Goal: Information Seeking & Learning: Learn about a topic

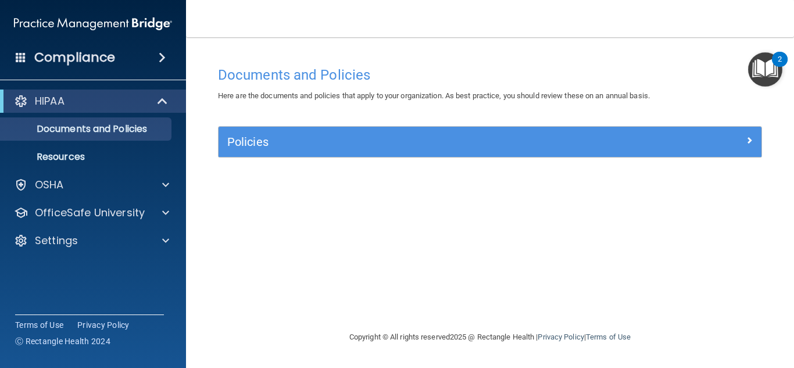
click at [24, 58] on span at bounding box center [21, 57] width 10 height 10
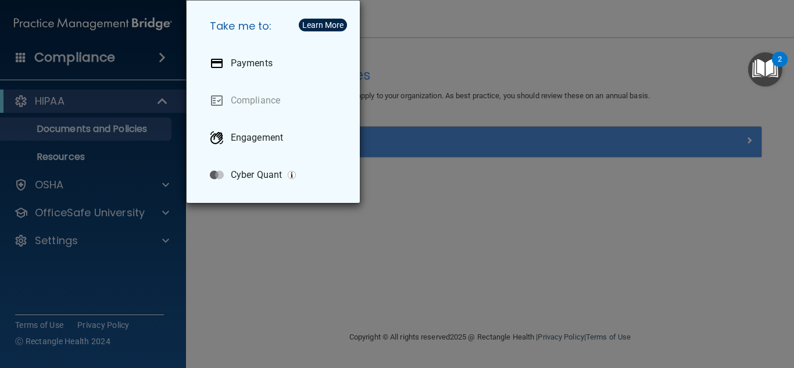
click at [472, 126] on div "Take me to: Payments Compliance Engagement Cyber Quant" at bounding box center [397, 184] width 794 height 368
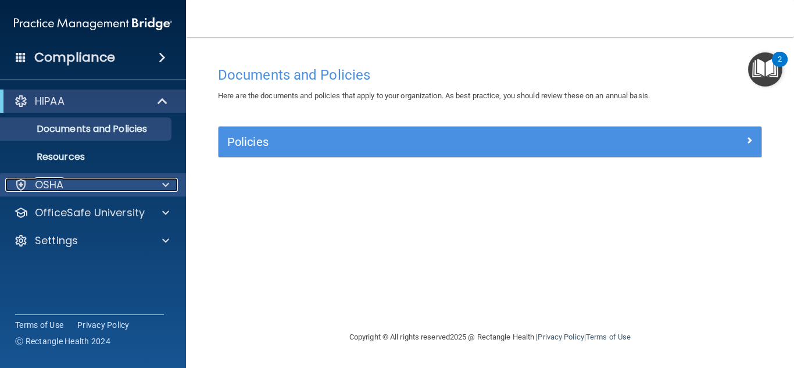
click at [119, 180] on div "OSHA" at bounding box center [77, 185] width 144 height 14
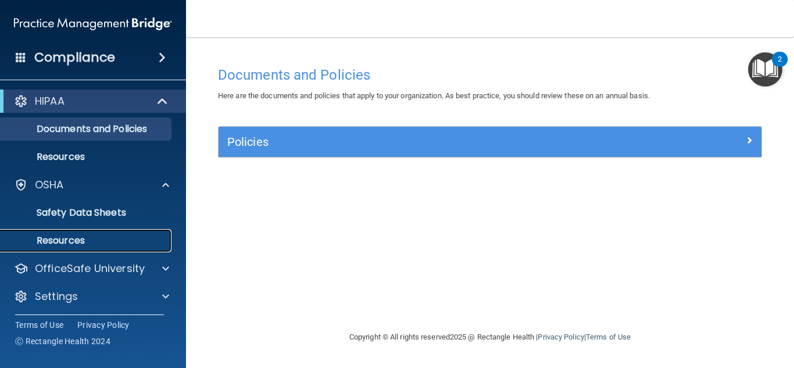
click at [99, 239] on p "Resources" at bounding box center [87, 241] width 159 height 12
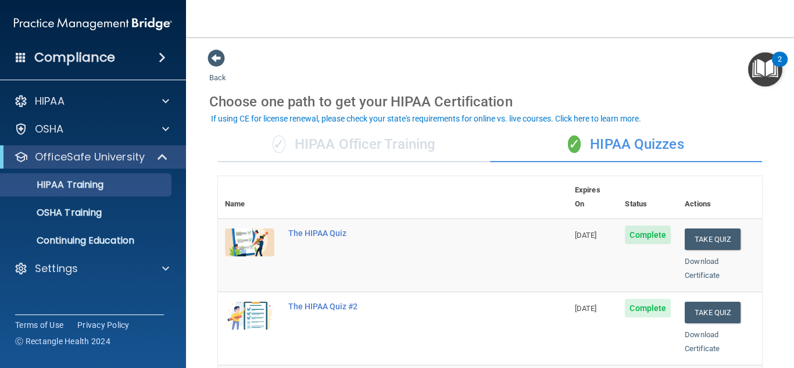
click at [406, 139] on div "✓ HIPAA Officer Training" at bounding box center [354, 144] width 272 height 35
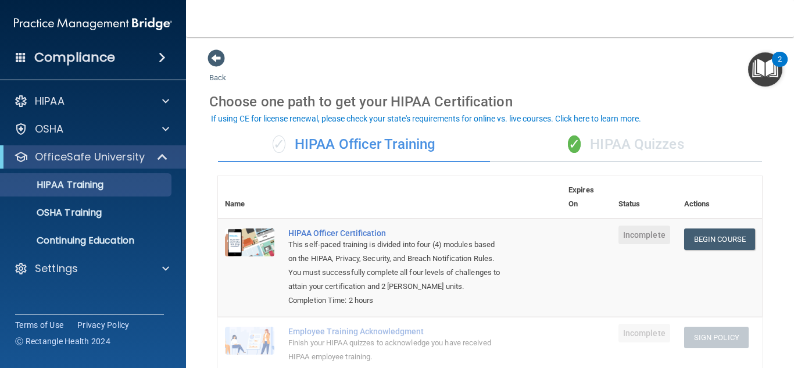
click at [580, 145] on span "✓" at bounding box center [574, 143] width 13 height 17
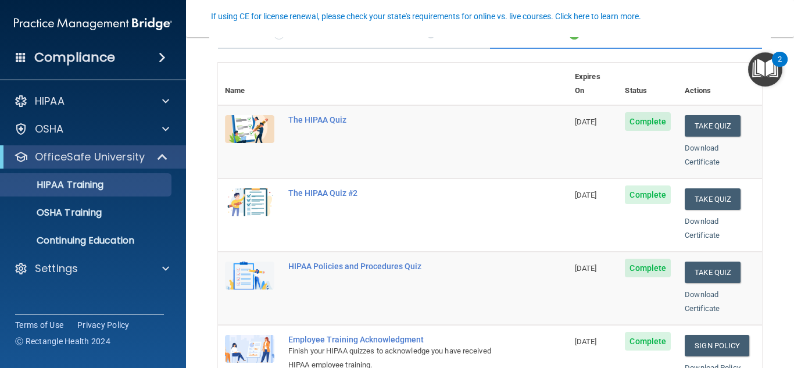
scroll to position [98, 0]
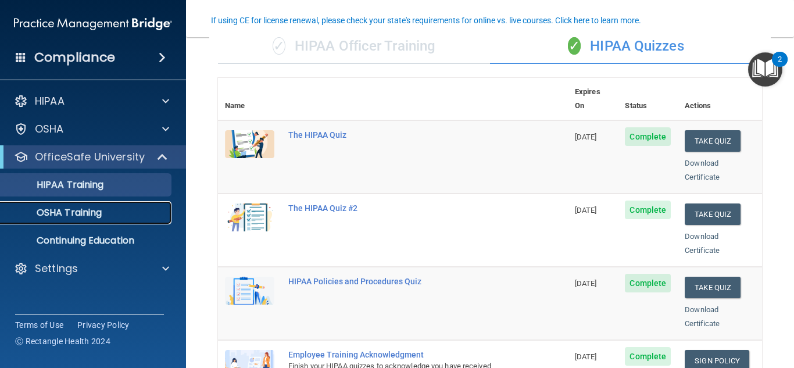
click at [124, 220] on link "OSHA Training" at bounding box center [79, 212] width 183 height 23
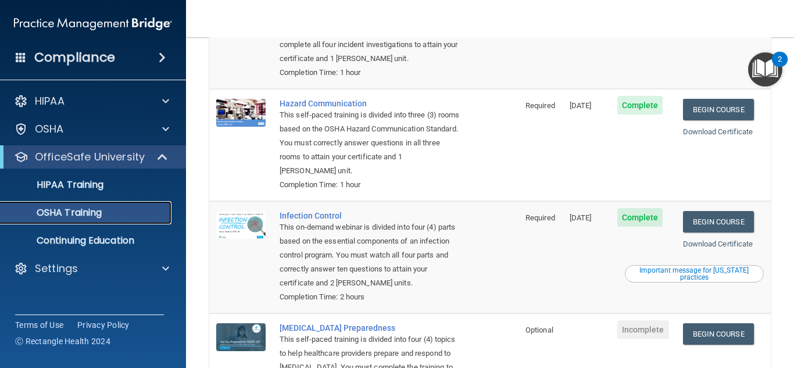
scroll to position [165, 0]
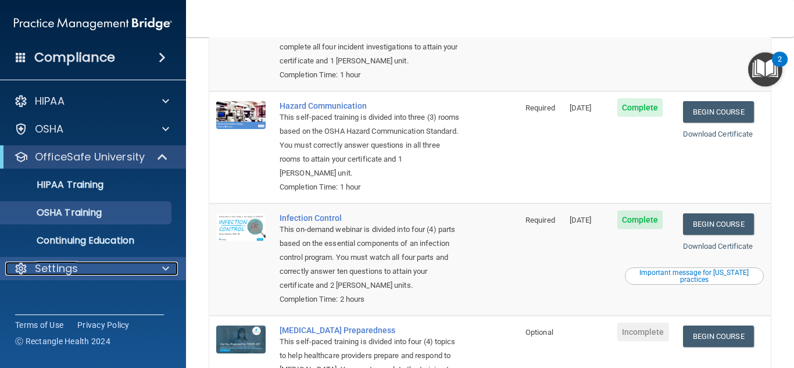
click at [134, 262] on div "Settings" at bounding box center [77, 269] width 144 height 14
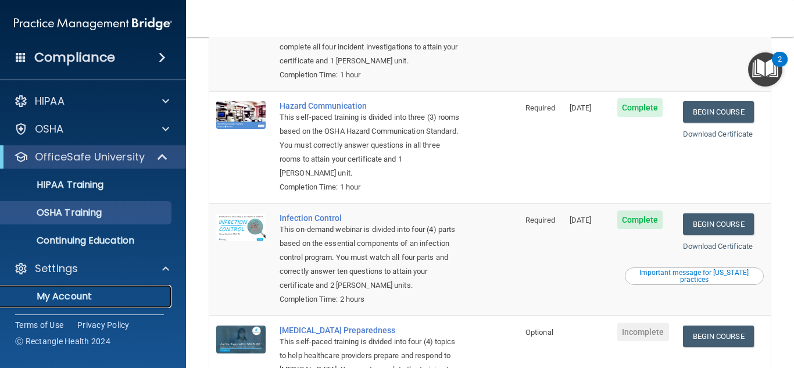
click at [110, 297] on p "My Account" at bounding box center [87, 297] width 159 height 12
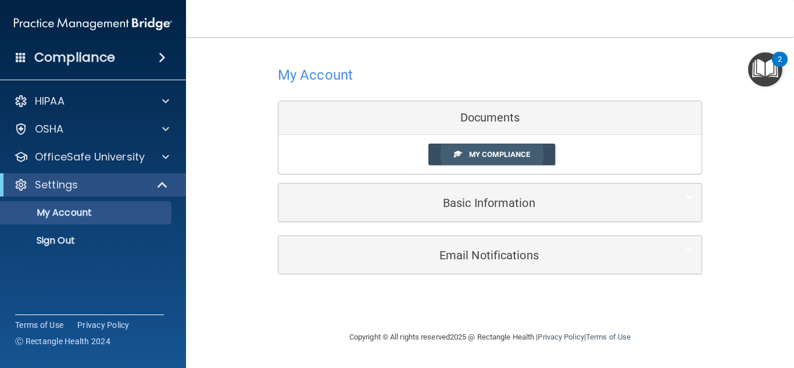
click at [466, 149] on link "My Compliance" at bounding box center [491, 155] width 127 height 22
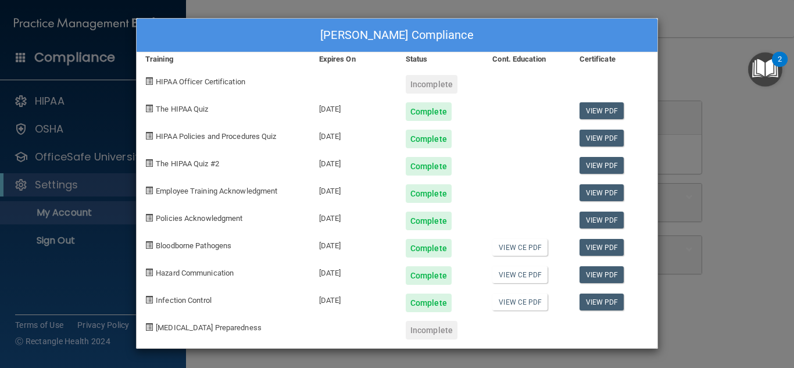
click at [669, 201] on div "[PERSON_NAME] Compliance Training Expires On Status Cont. Education Certificate…" at bounding box center [397, 184] width 794 height 368
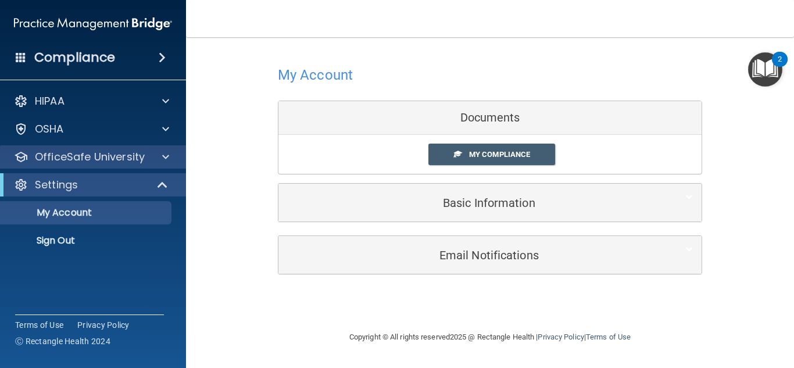
click at [92, 165] on div "OfficeSafe University" at bounding box center [93, 156] width 187 height 23
click at [164, 159] on span at bounding box center [165, 157] width 7 height 14
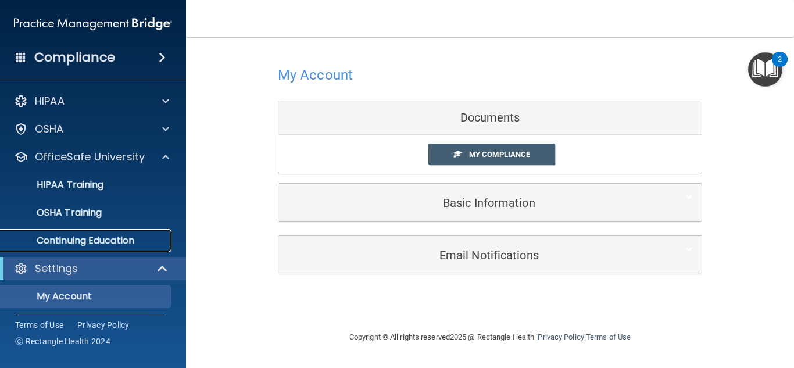
click at [113, 242] on p "Continuing Education" at bounding box center [87, 241] width 159 height 12
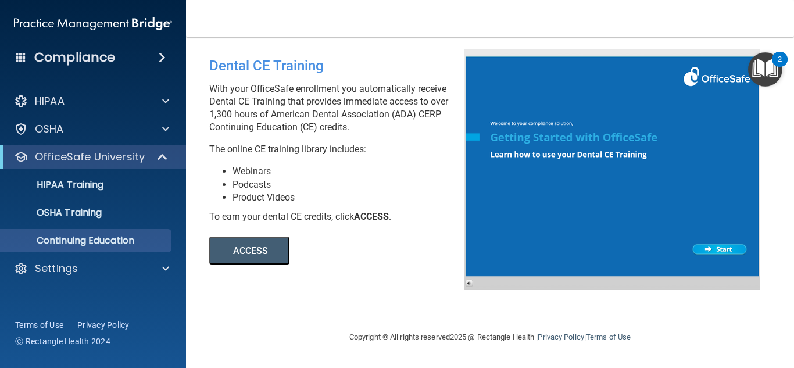
click at [261, 252] on button "ACCESS" at bounding box center [249, 251] width 80 height 28
click at [126, 220] on link "OSHA Training" at bounding box center [79, 212] width 183 height 23
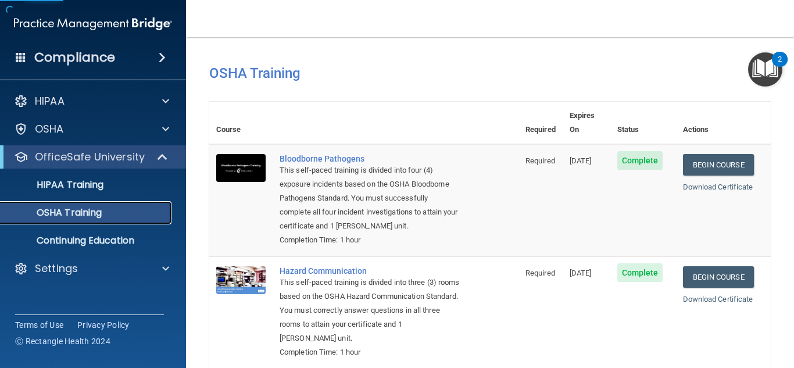
scroll to position [257, 0]
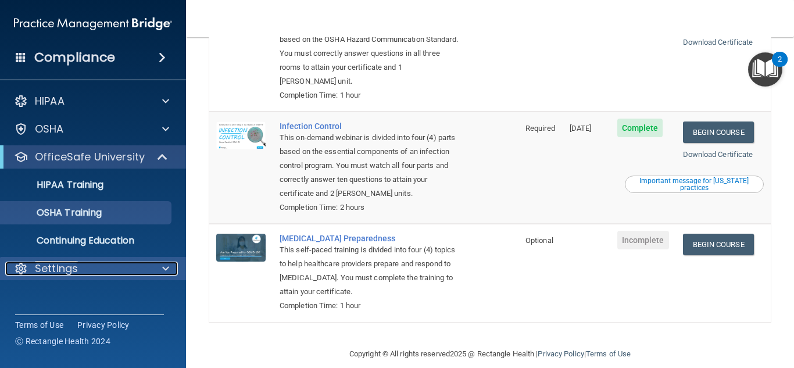
click at [91, 267] on div "Settings" at bounding box center [77, 269] width 144 height 14
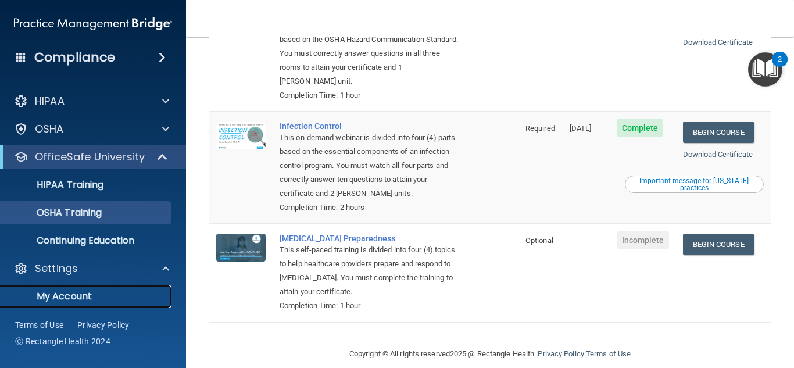
click at [92, 295] on p "My Account" at bounding box center [87, 297] width 159 height 12
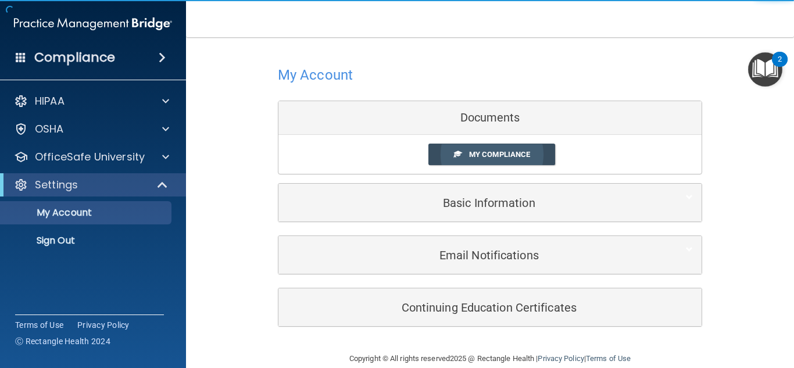
click at [515, 159] on span "My Compliance" at bounding box center [499, 154] width 61 height 9
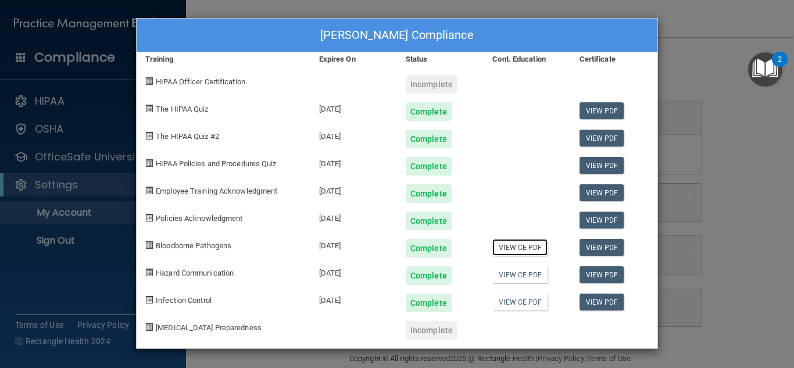
click at [523, 245] on link "View CE PDF" at bounding box center [519, 247] width 55 height 17
click at [535, 271] on link "View CE PDF" at bounding box center [519, 274] width 55 height 17
click at [492, 266] on link "View CE PDF" at bounding box center [519, 274] width 55 height 17
click at [519, 299] on link "View CE PDF" at bounding box center [519, 302] width 55 height 17
click at [291, 5] on div "[PERSON_NAME] Compliance Training Expires On Status Cont. Education Certificate…" at bounding box center [397, 184] width 794 height 368
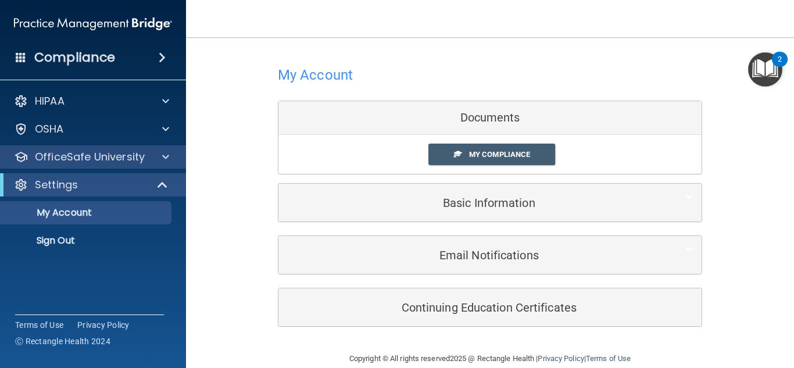
click at [92, 164] on div "OfficeSafe University" at bounding box center [93, 156] width 187 height 23
click at [83, 158] on p "OfficeSafe University" at bounding box center [90, 157] width 110 height 14
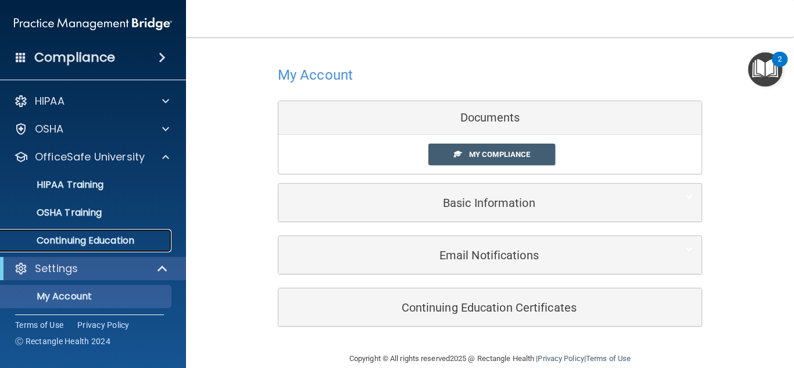
click at [97, 236] on p "Continuing Education" at bounding box center [87, 241] width 159 height 12
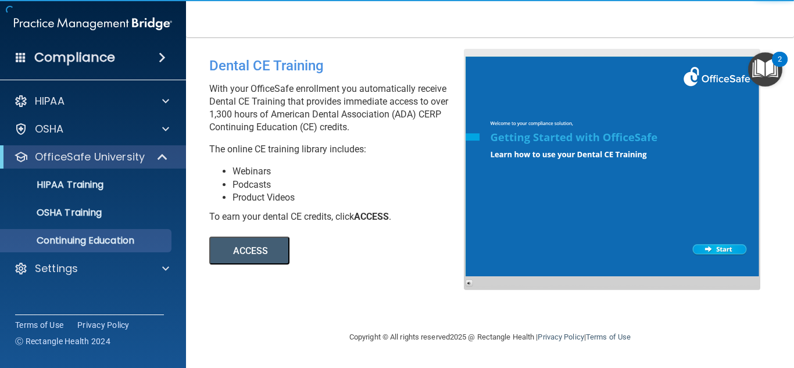
click at [245, 245] on button "ACCESS" at bounding box center [249, 251] width 80 height 28
